Goal: Information Seeking & Learning: Learn about a topic

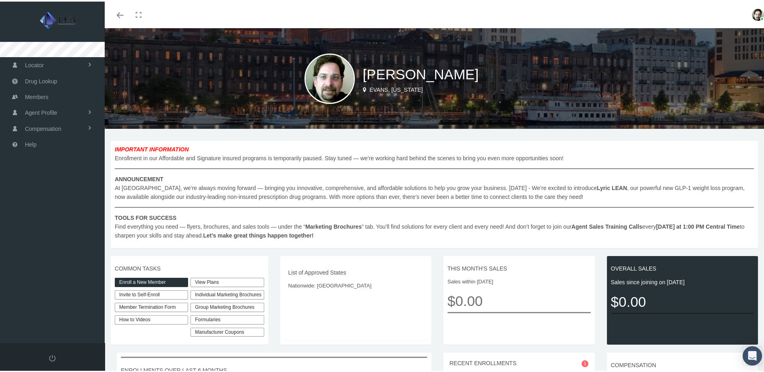
click at [137, 292] on link "Invite to Self-Enroll" at bounding box center [151, 293] width 73 height 9
type input "https://prod.pram.com/directenrollment/7137?sc=b4mFtjXsMTDIh6"
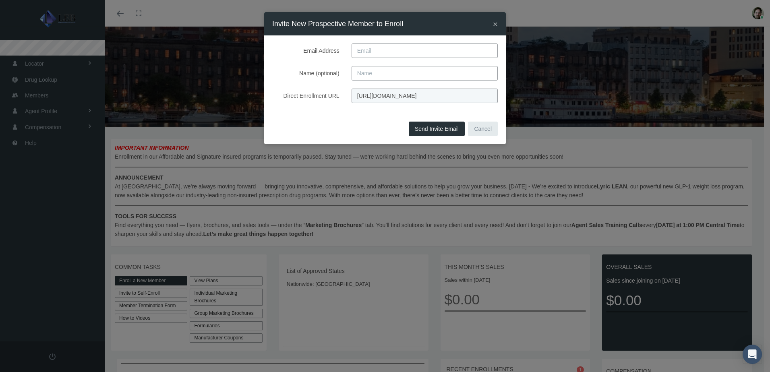
click at [495, 24] on span "×" at bounding box center [495, 23] width 5 height 9
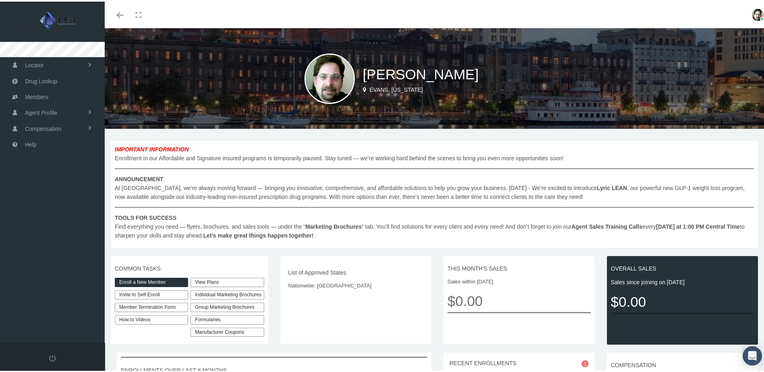
click at [208, 279] on link "View Plans" at bounding box center [226, 280] width 73 height 9
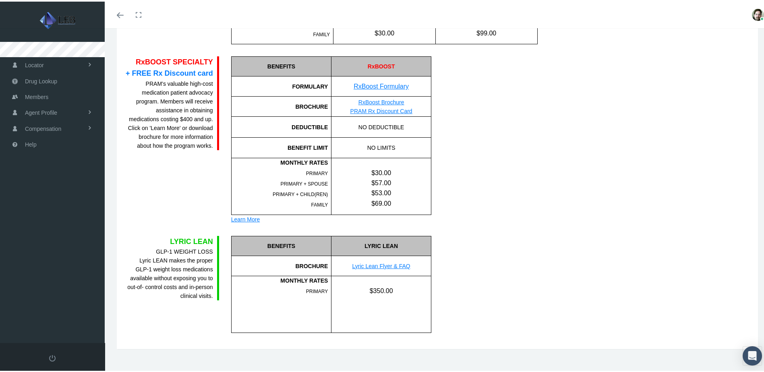
scroll to position [494, 0]
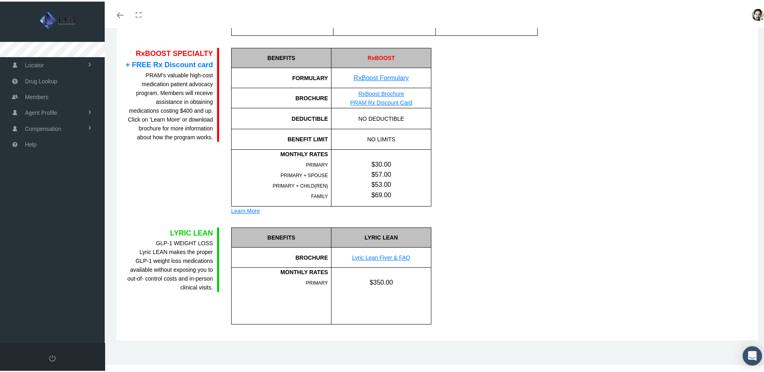
click at [387, 255] on link "Lyric Lean Flyer & FAQ" at bounding box center [381, 256] width 58 height 6
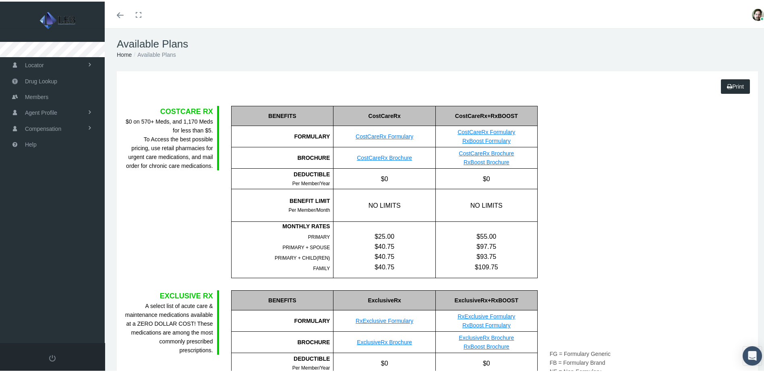
scroll to position [0, 0]
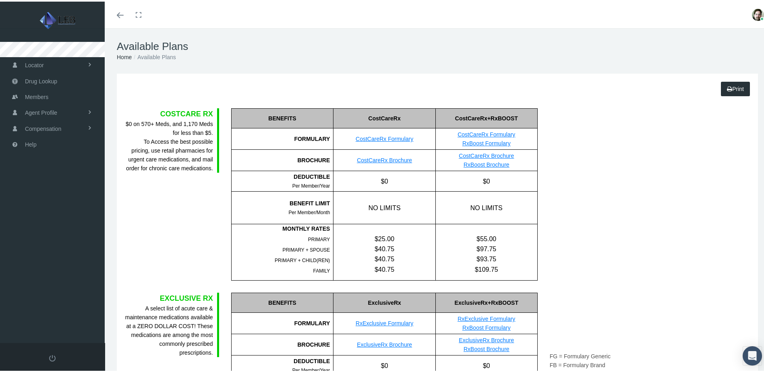
click at [121, 16] on link "Toggle menubar" at bounding box center [120, 13] width 19 height 27
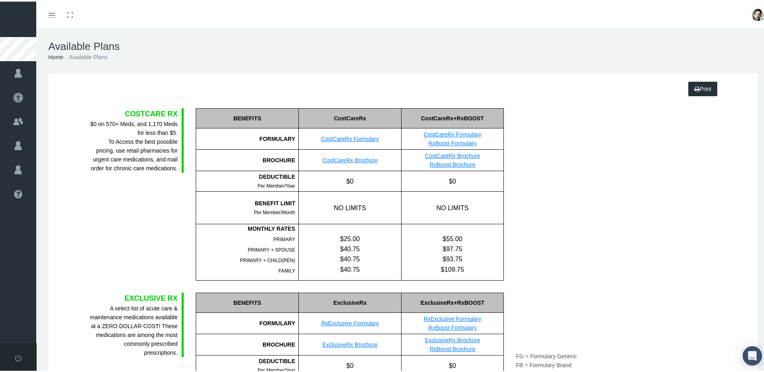
click at [55, 8] on link "Toggle menubar" at bounding box center [51, 13] width 19 height 27
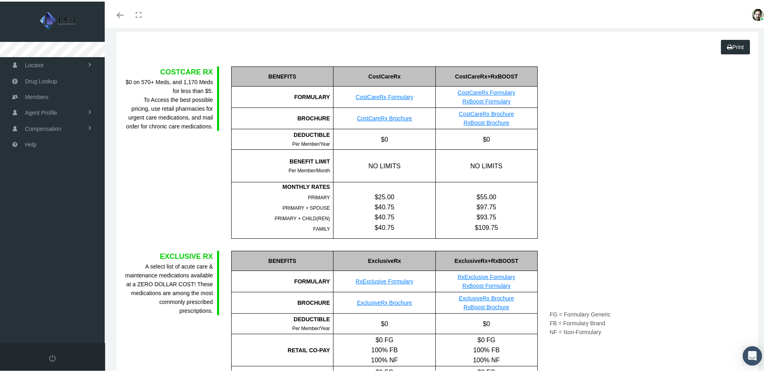
scroll to position [40, 0]
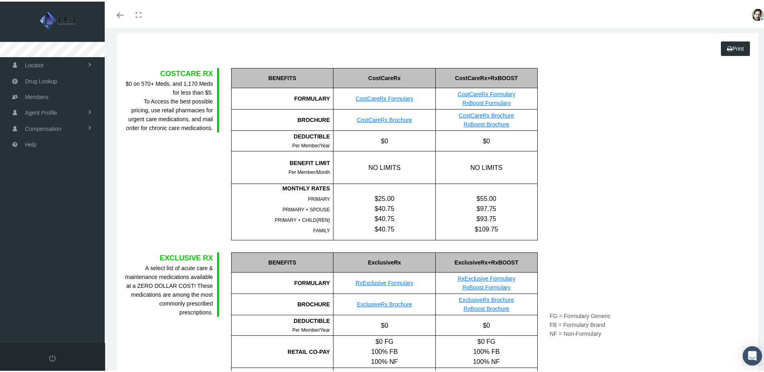
click at [489, 113] on link "CostCareRx Brochure" at bounding box center [485, 114] width 55 height 6
click at [500, 297] on link "ExclusiveRx Brochure" at bounding box center [485, 298] width 55 height 6
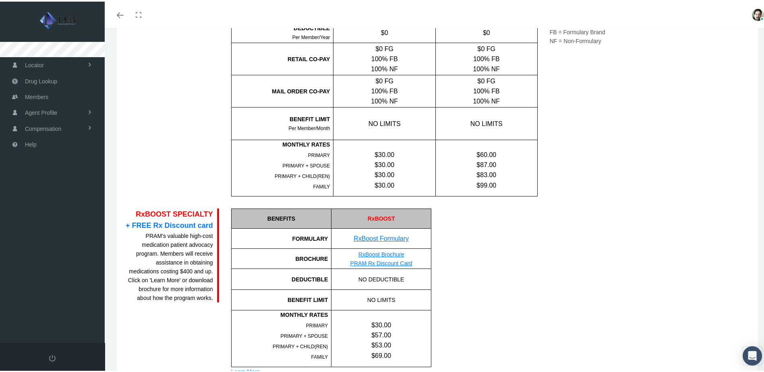
scroll to position [494, 0]
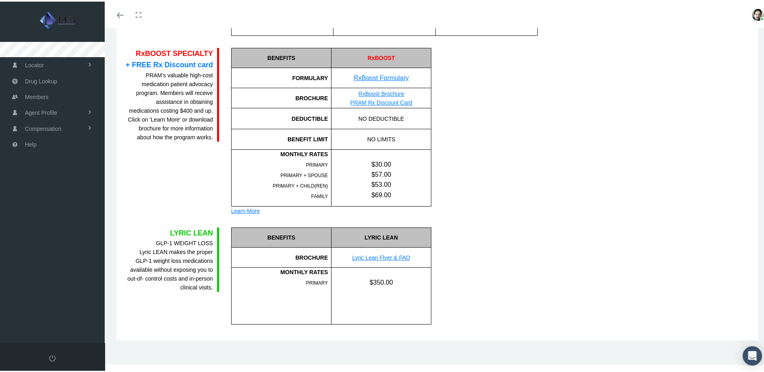
click at [232, 210] on div "Learn More" at bounding box center [331, 209] width 200 height 9
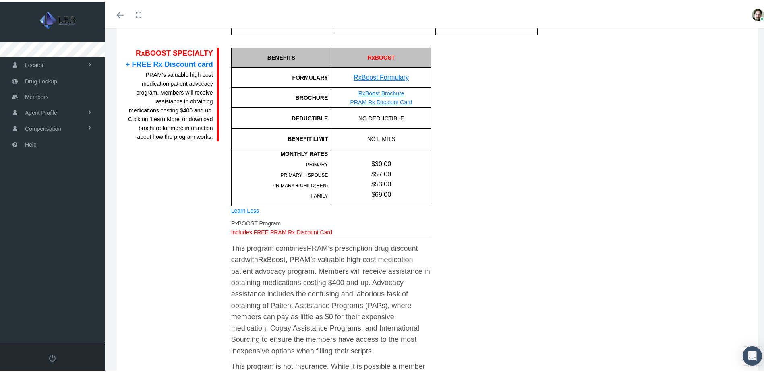
click at [233, 208] on div "Learn Less" at bounding box center [331, 208] width 200 height 9
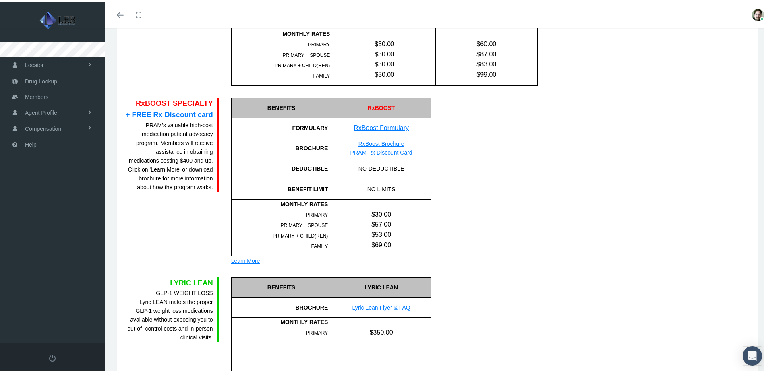
scroll to position [483, 0]
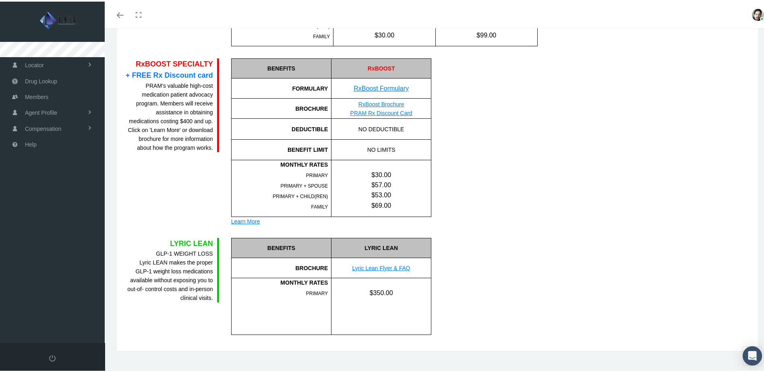
click at [376, 102] on link "RxBoost Brochure" at bounding box center [381, 102] width 46 height 6
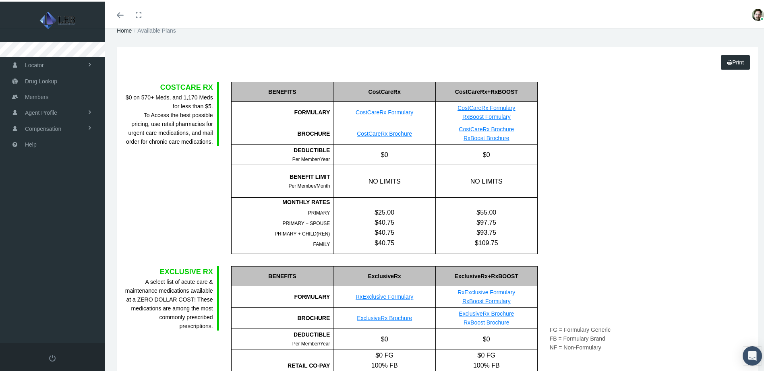
scroll to position [0, 0]
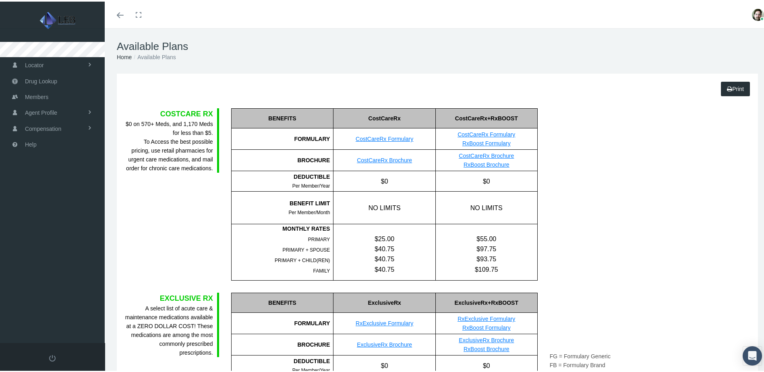
click at [121, 15] on icon "Toggle menubar" at bounding box center [120, 13] width 7 height 5
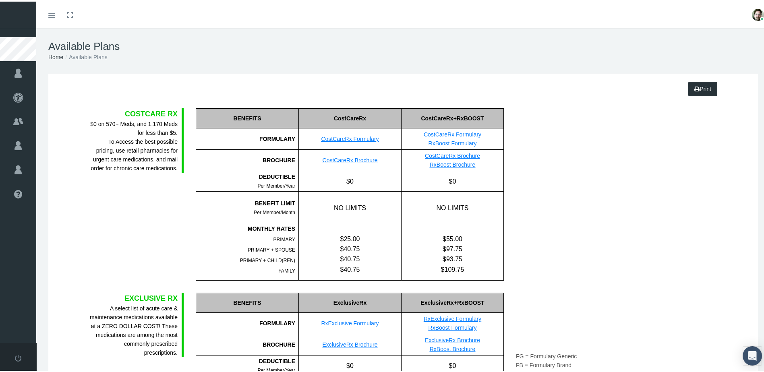
click at [52, 16] on link "Toggle menubar" at bounding box center [51, 13] width 19 height 27
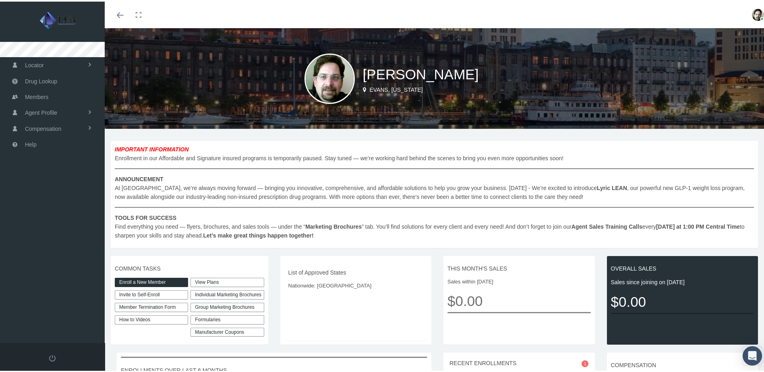
click at [146, 293] on link "Invite to Self-Enroll" at bounding box center [151, 293] width 73 height 9
type input "https://prod.pram.com/directenrollment/7137?sc=b4mFtjXsMTDIh6"
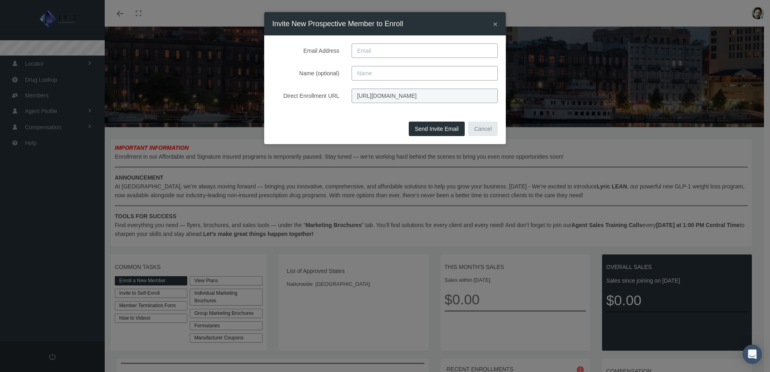
scroll to position [0, 35]
drag, startPoint x: 354, startPoint y: 96, endPoint x: 555, endPoint y: 95, distance: 200.8
click at [555, 95] on div "× Invite New Prospective Member to Enroll Email Address Name (optional) Direct …" at bounding box center [385, 186] width 770 height 372
